Goal: Transaction & Acquisition: Purchase product/service

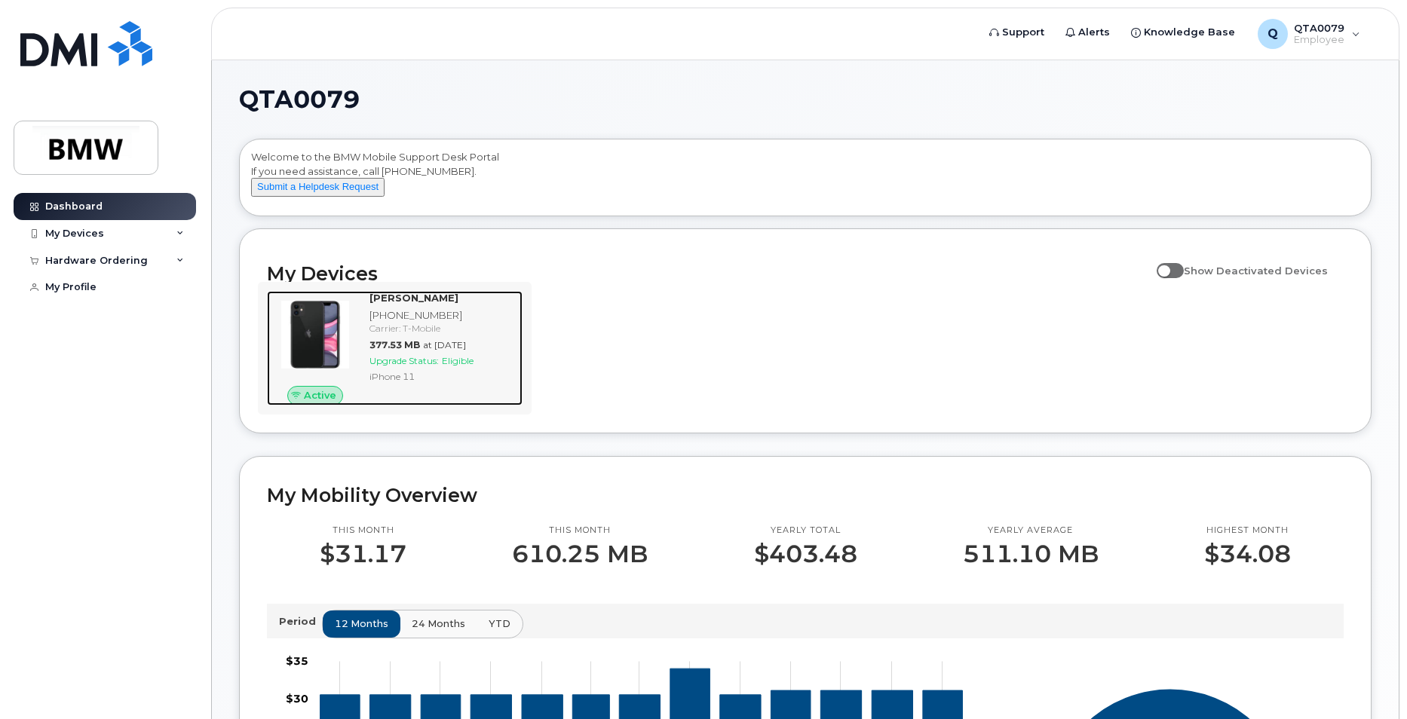
click at [422, 351] on div "377.53 MB at Sep 01, 2025" at bounding box center [443, 345] width 147 height 13
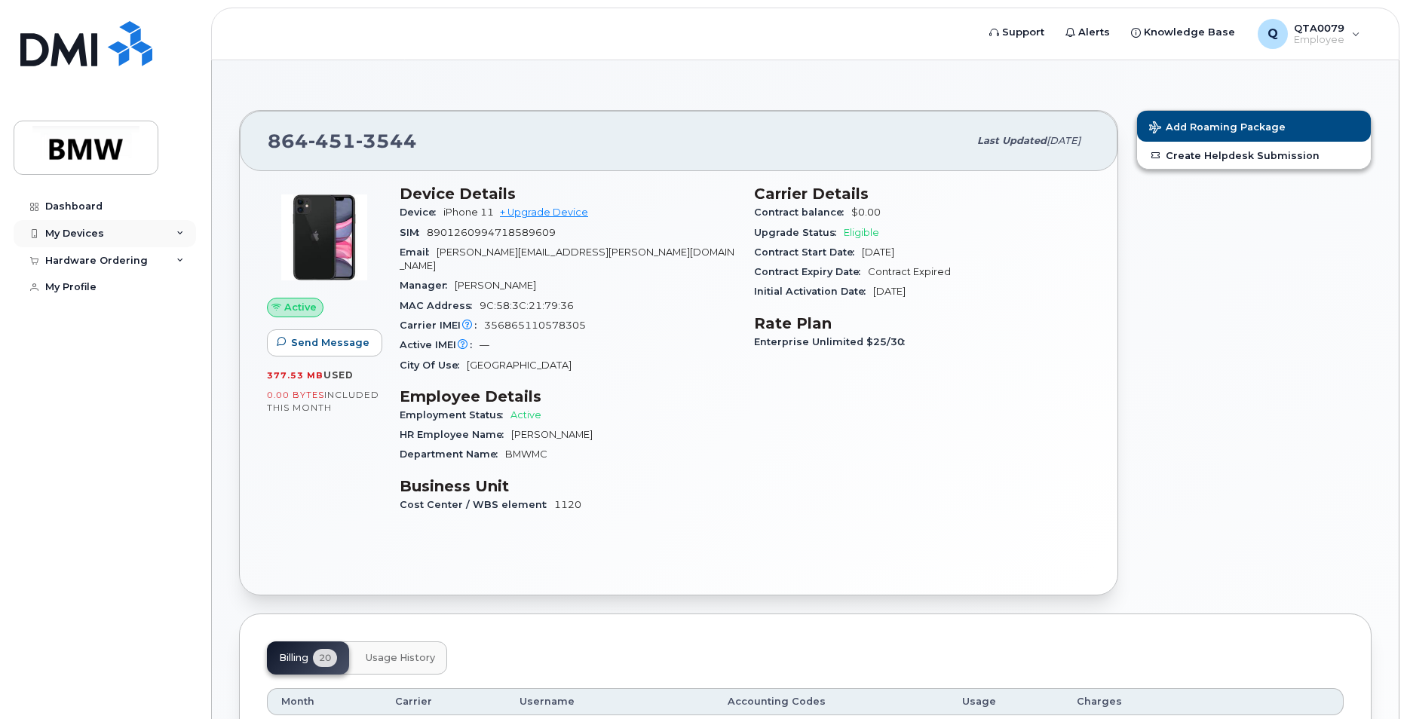
click at [88, 238] on div "My Devices" at bounding box center [74, 234] width 59 height 12
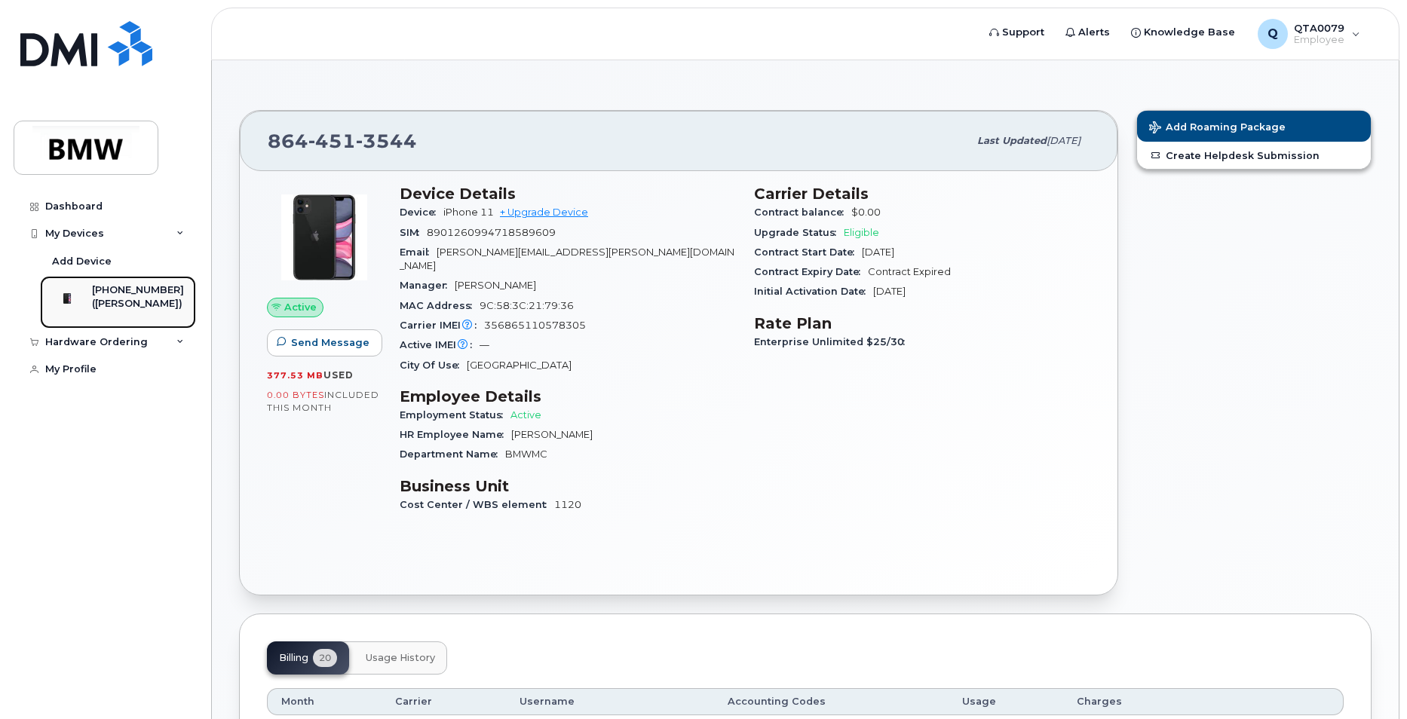
click at [107, 289] on div "[PHONE_NUMBER]" at bounding box center [138, 291] width 92 height 14
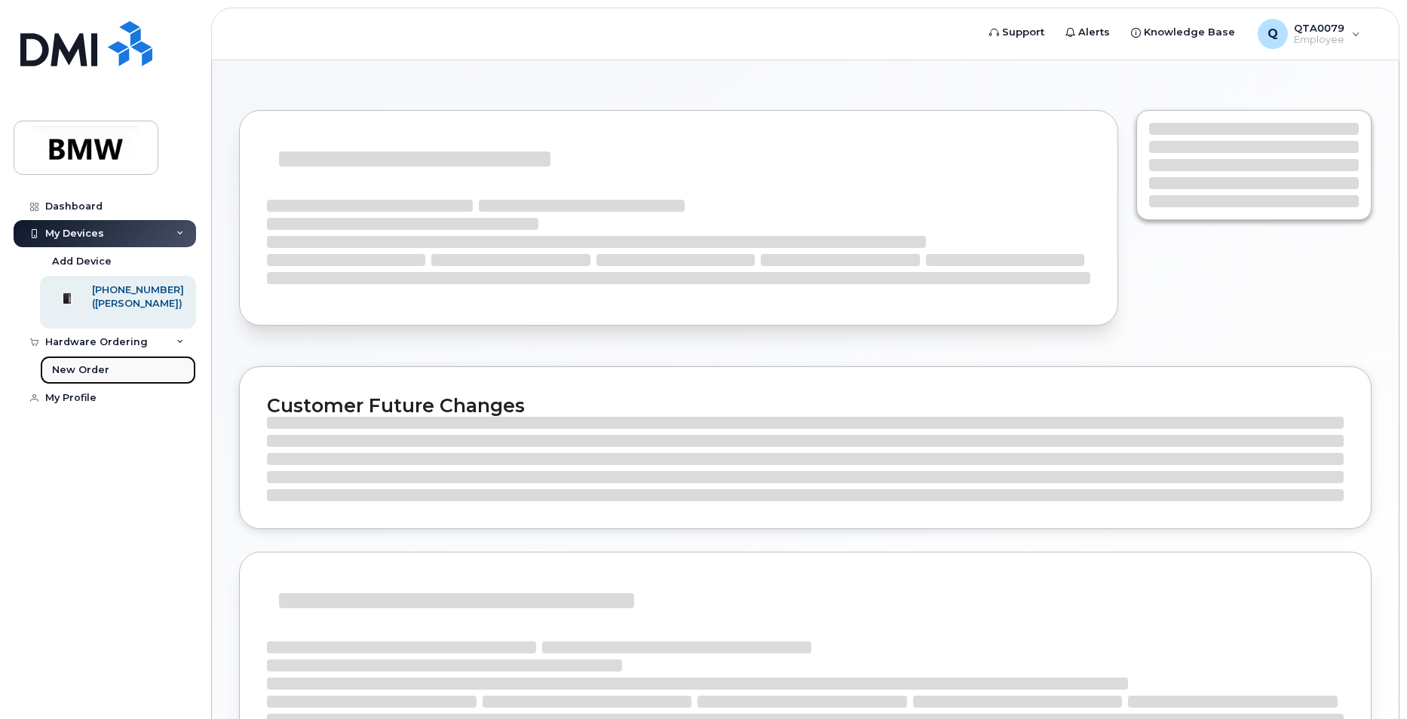
click at [111, 385] on link "New Order" at bounding box center [118, 370] width 156 height 29
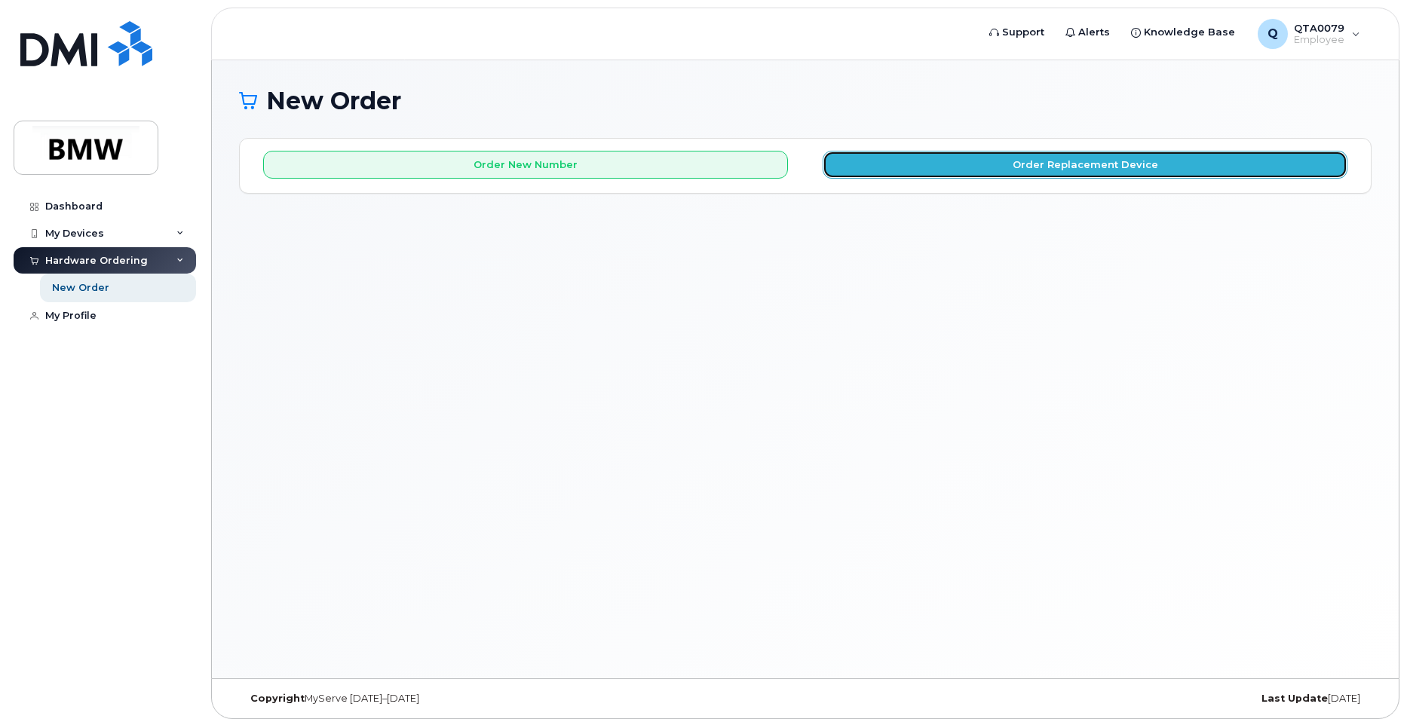
click at [962, 152] on button "Order Replacement Device" at bounding box center [1085, 165] width 525 height 28
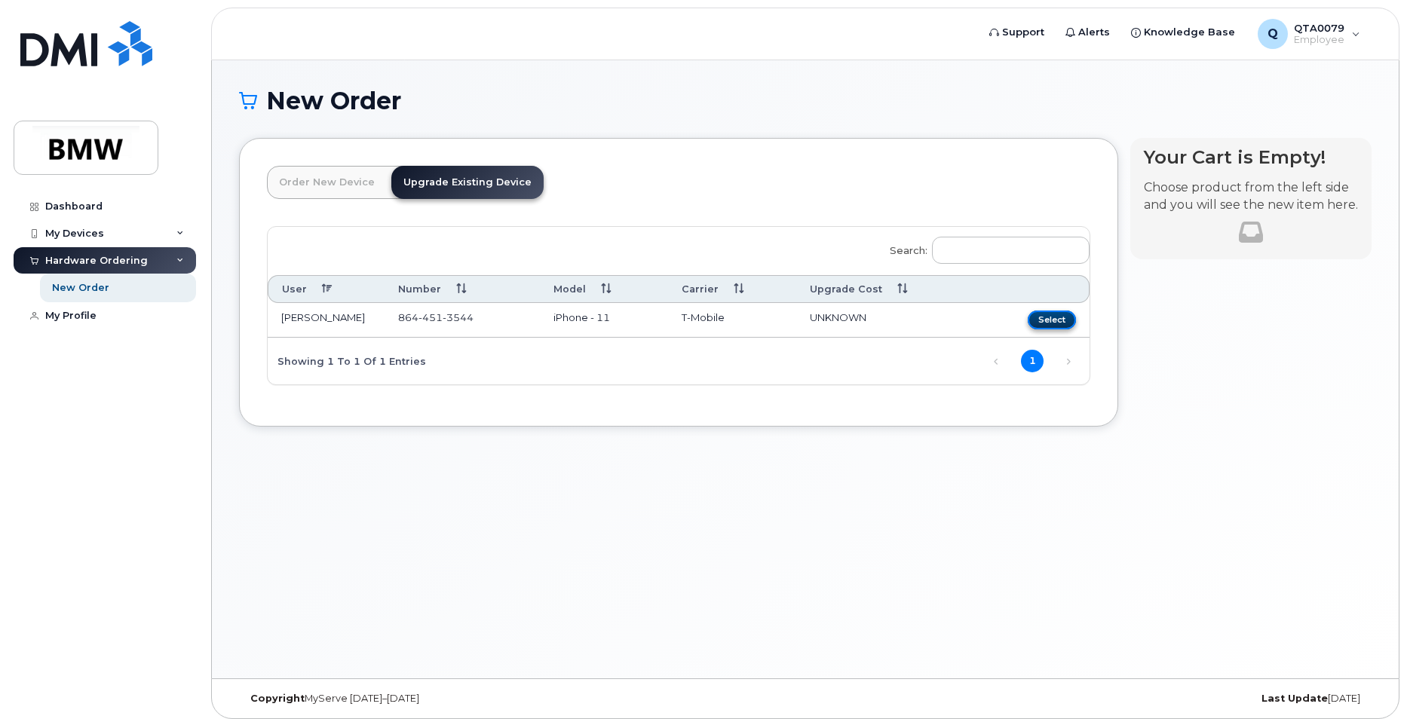
click at [1056, 319] on button "Select" at bounding box center [1052, 320] width 48 height 19
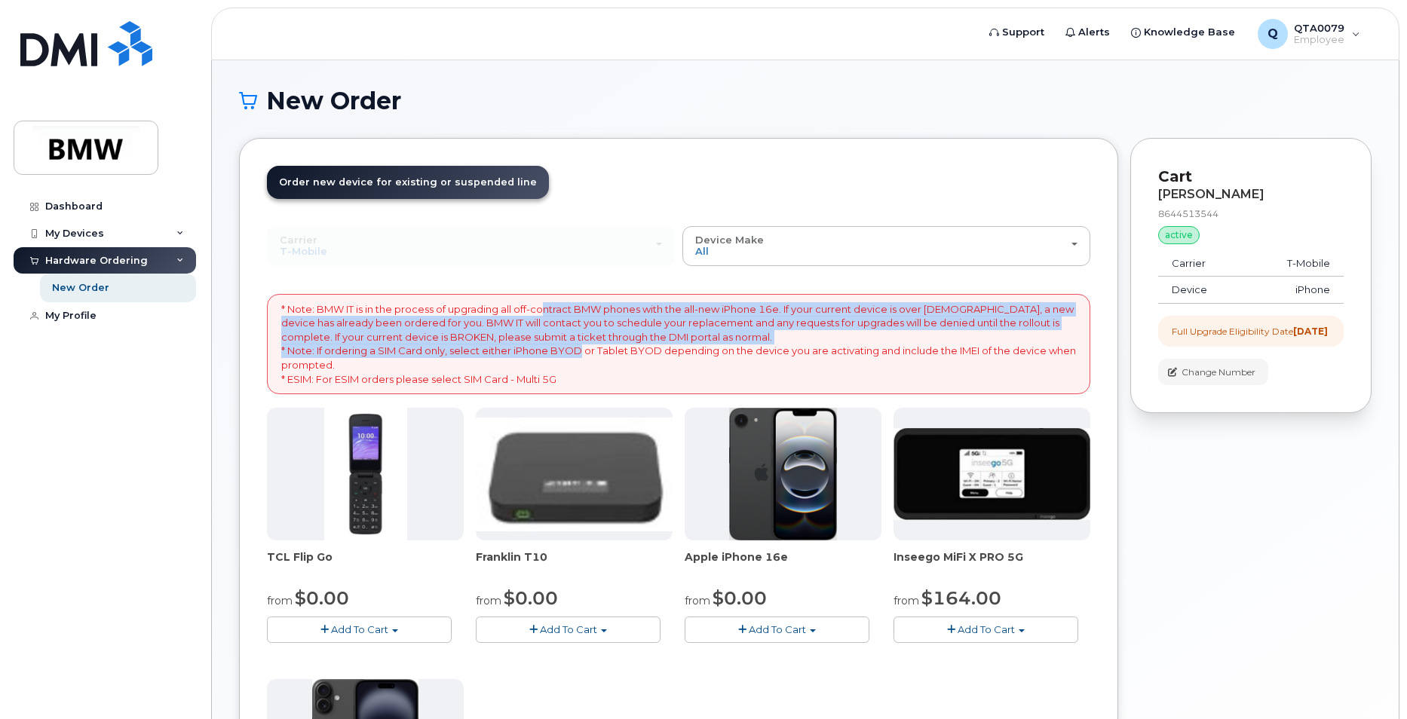
drag, startPoint x: 548, startPoint y: 302, endPoint x: 576, endPoint y: 352, distance: 57.1
click at [576, 352] on p "* Note: BMW IT is in the process of upgrading all off-contract BMW phones with …" at bounding box center [678, 344] width 795 height 84
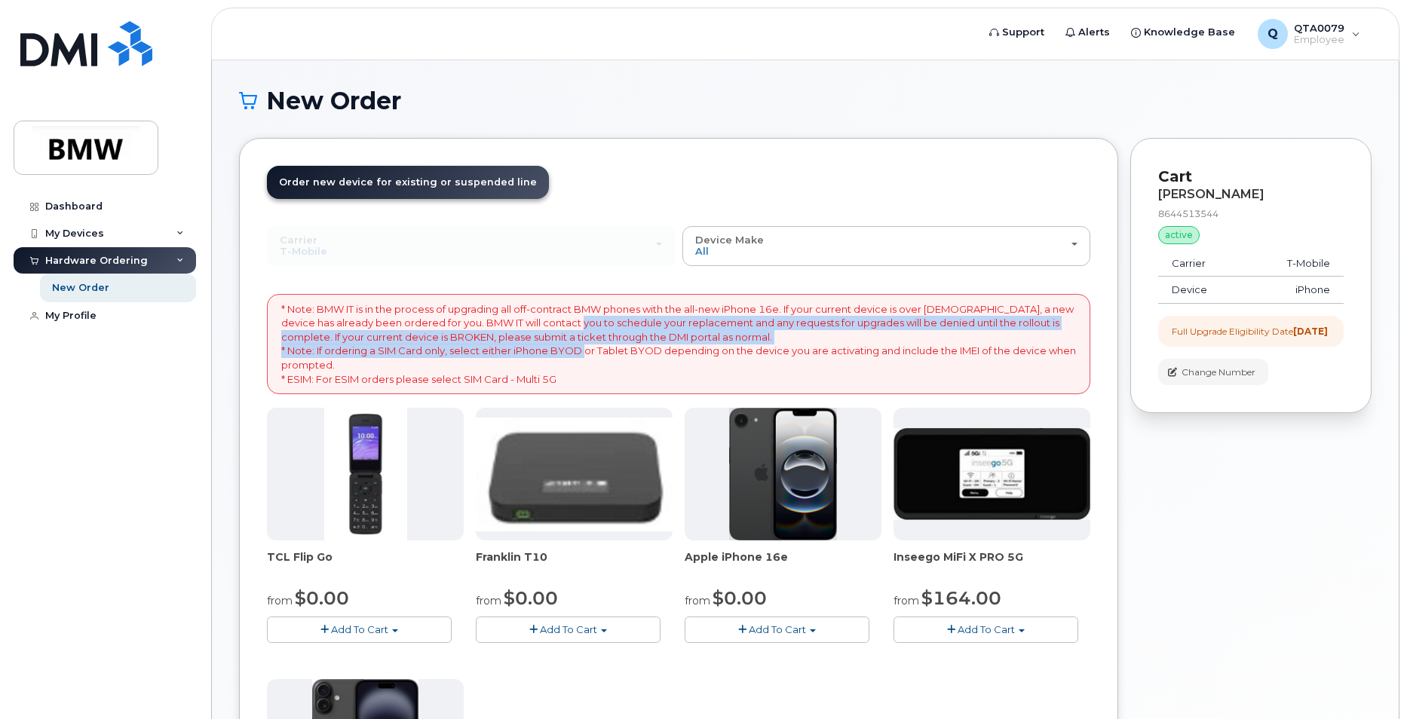
drag, startPoint x: 576, startPoint y: 352, endPoint x: 581, endPoint y: 317, distance: 35.1
click at [581, 317] on p "* Note: BMW IT is in the process of upgrading all off-contract BMW phones with …" at bounding box center [678, 344] width 795 height 84
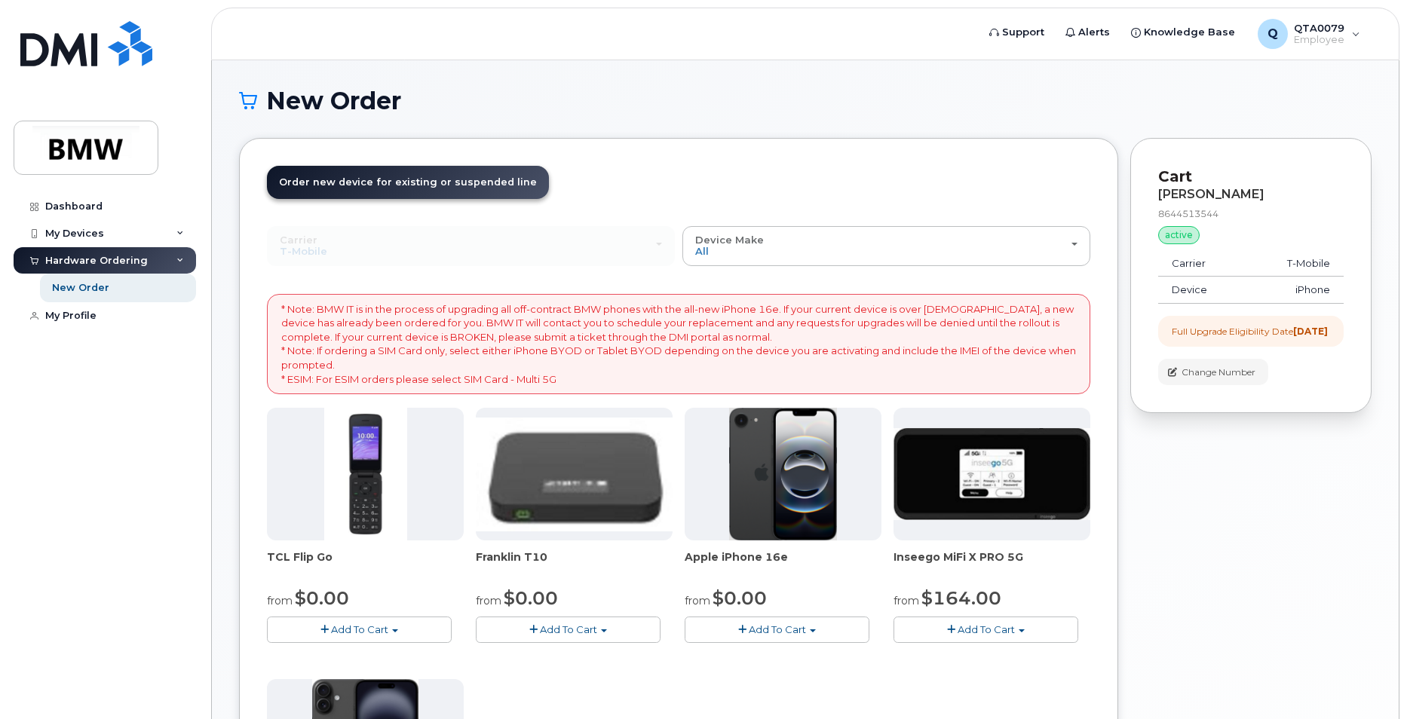
click at [582, 315] on p "* Note: BMW IT is in the process of upgrading all off-contract BMW phones with …" at bounding box center [678, 344] width 795 height 84
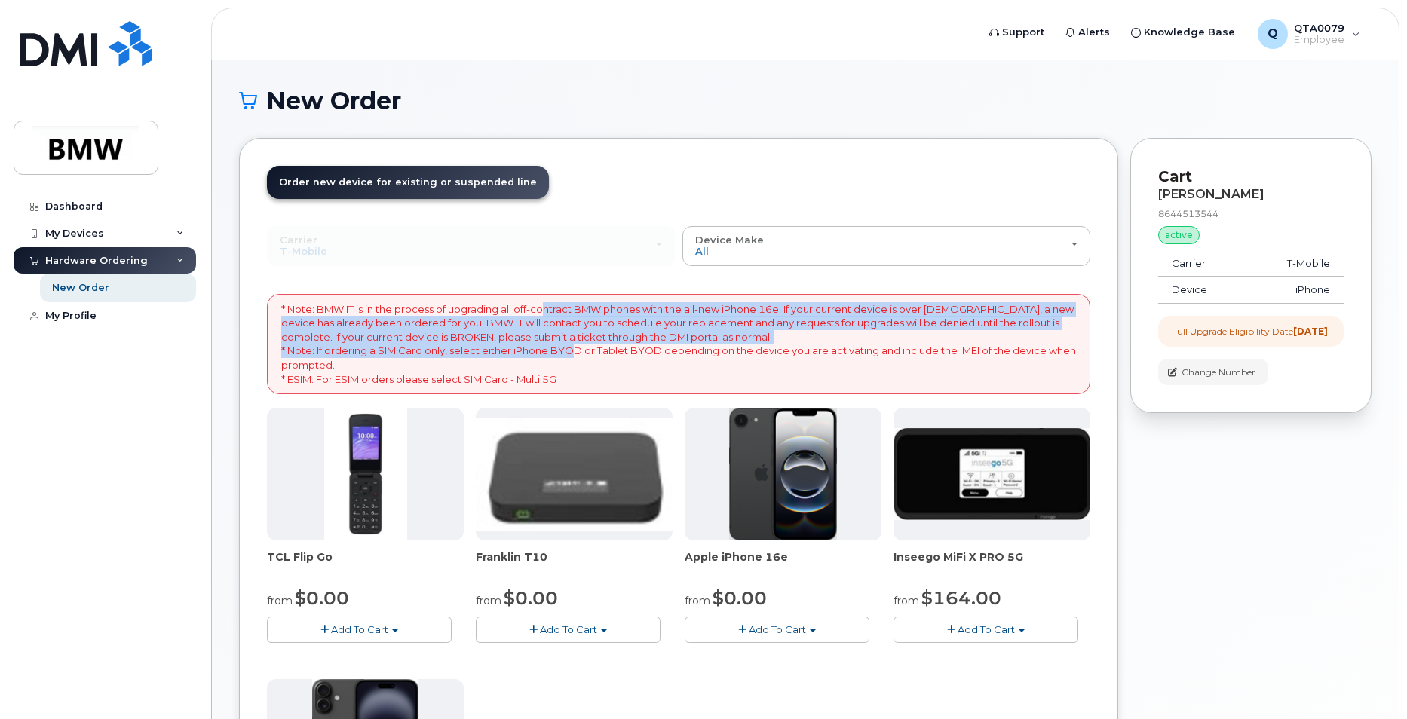
drag, startPoint x: 544, startPoint y: 306, endPoint x: 571, endPoint y: 353, distance: 53.7
click at [571, 353] on p "* Note: BMW IT is in the process of upgrading all off-contract BMW phones with …" at bounding box center [678, 344] width 795 height 84
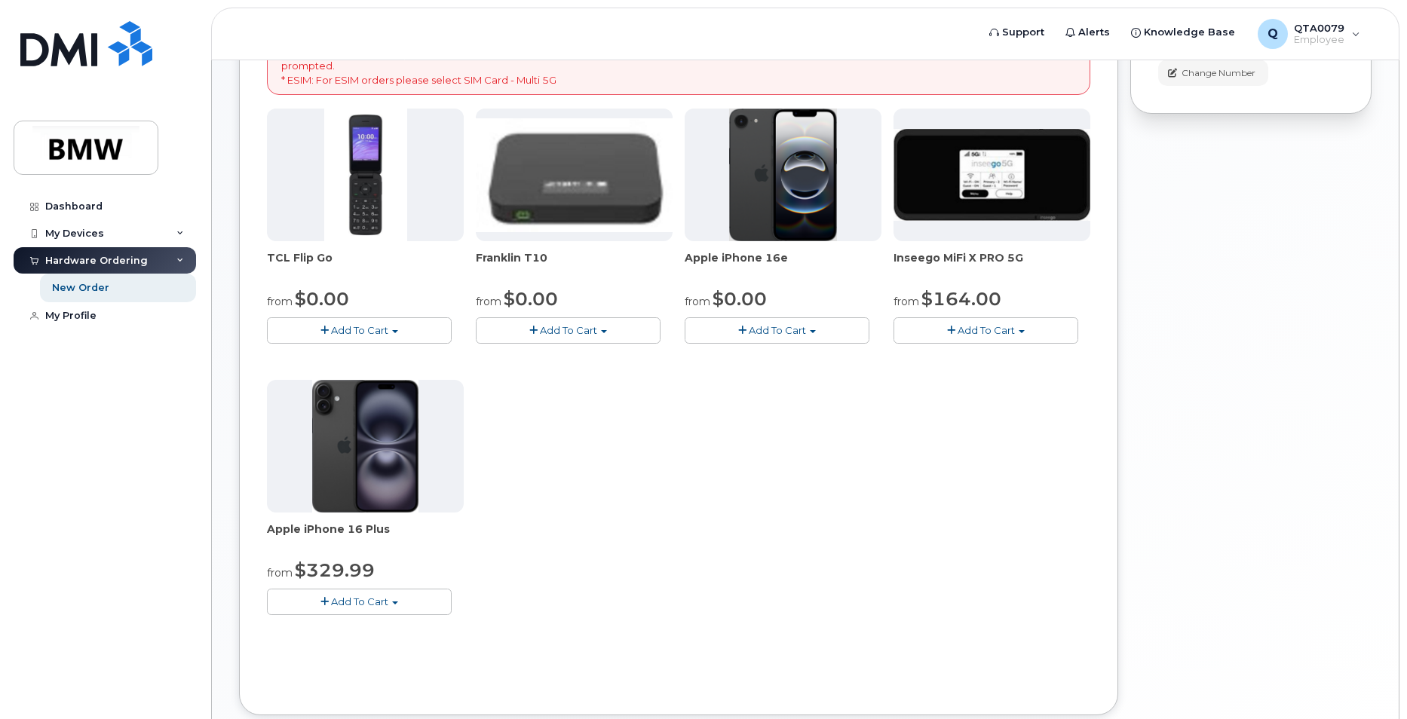
scroll to position [302, 0]
